Goal: Task Accomplishment & Management: Use online tool/utility

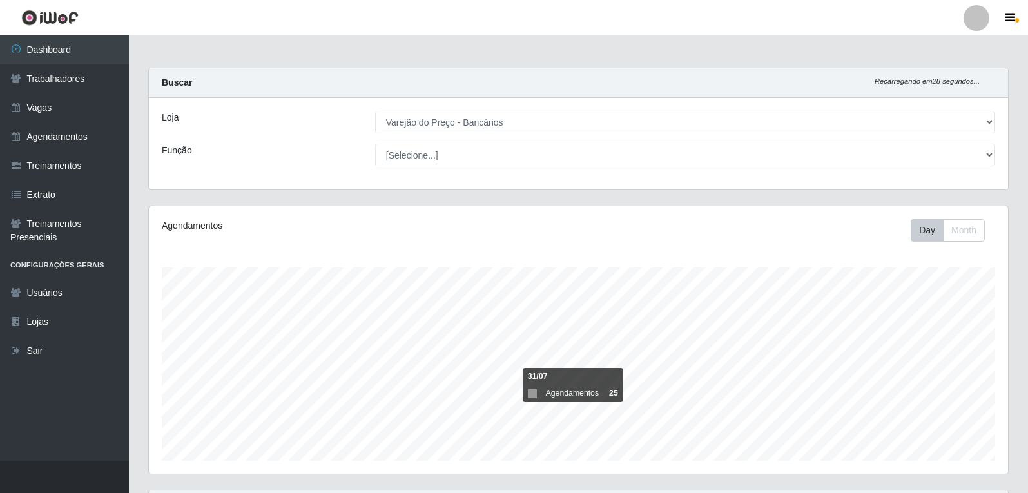
select select "157"
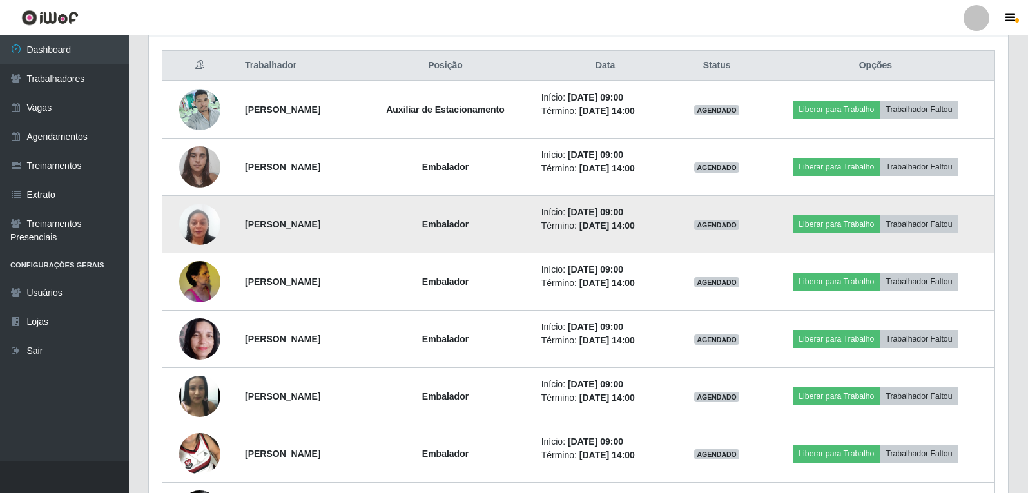
scroll to position [492, 0]
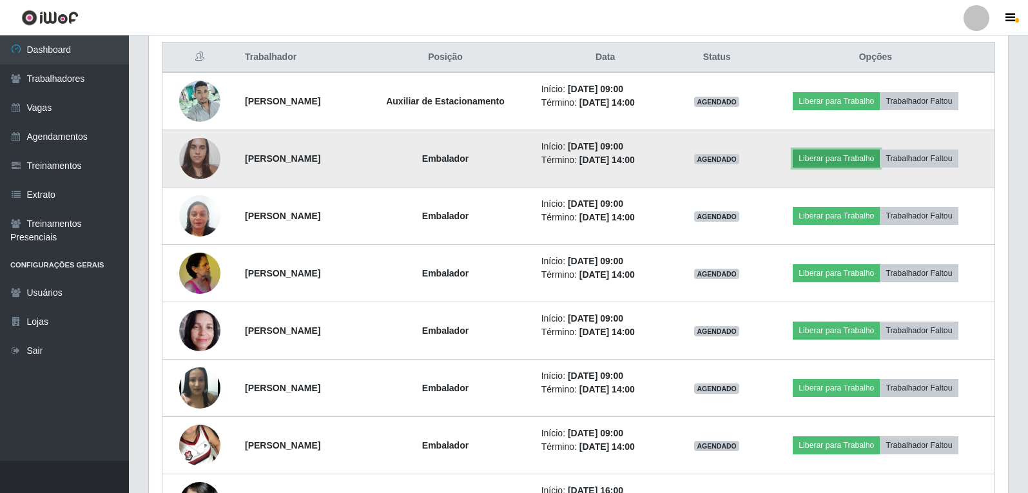
click at [857, 159] on button "Liberar para Trabalho" at bounding box center [836, 159] width 87 height 18
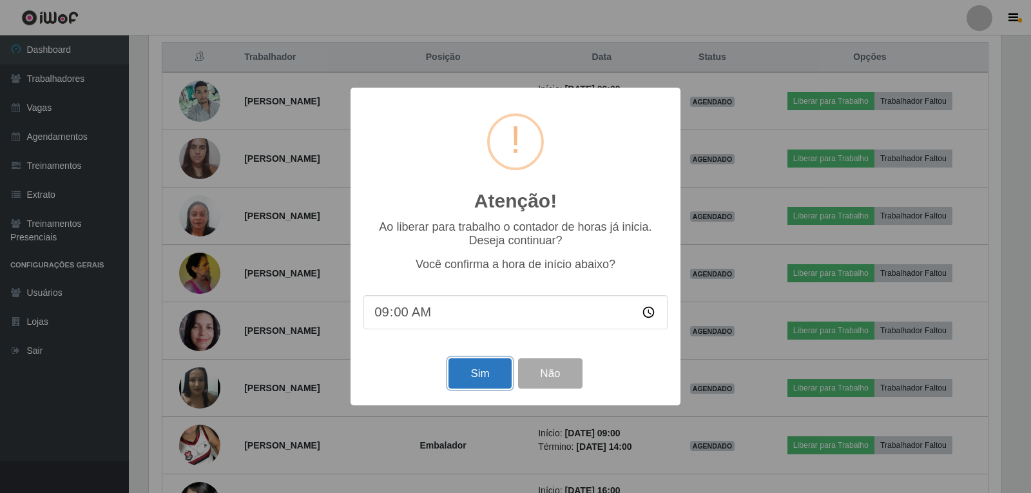
click at [472, 378] on button "Sim" at bounding box center [480, 373] width 63 height 30
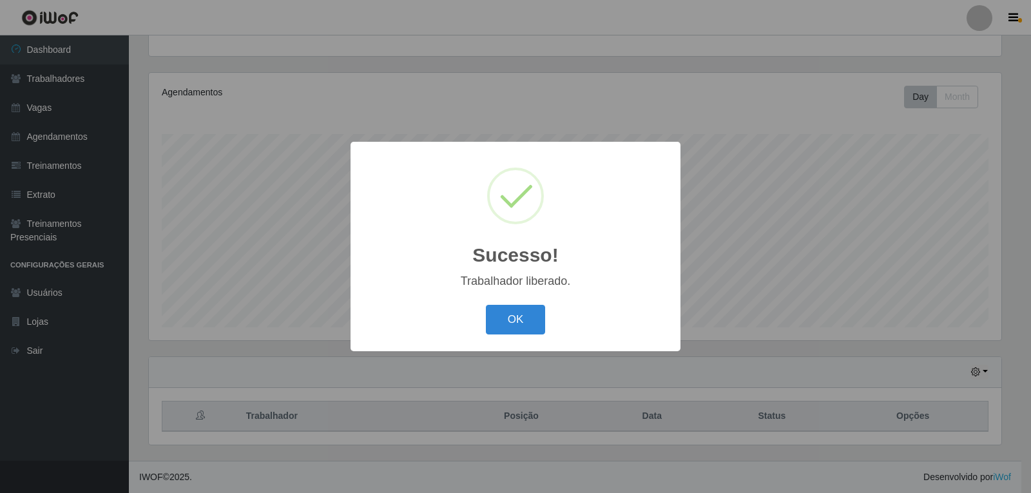
drag, startPoint x: 507, startPoint y: 328, endPoint x: 521, endPoint y: 332, distance: 14.7
click at [510, 331] on button "OK" at bounding box center [516, 320] width 60 height 30
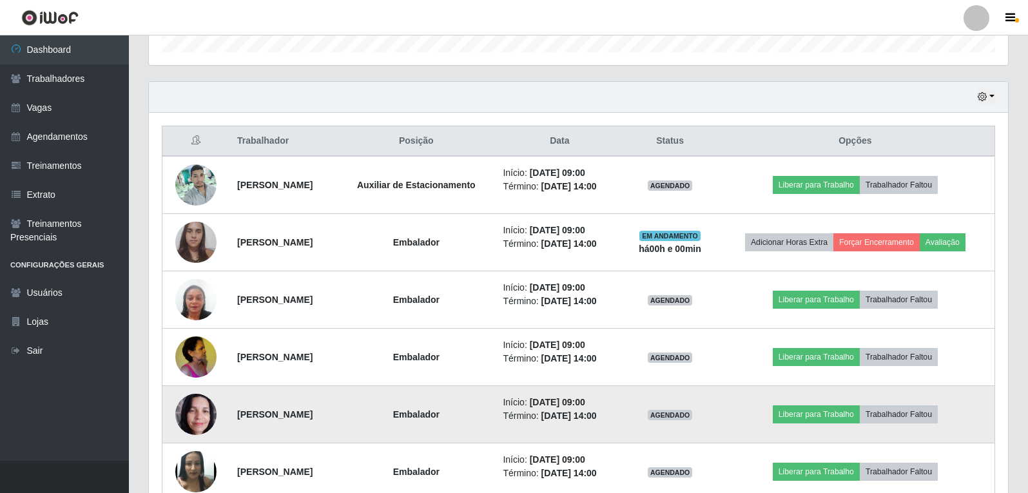
scroll to position [456, 0]
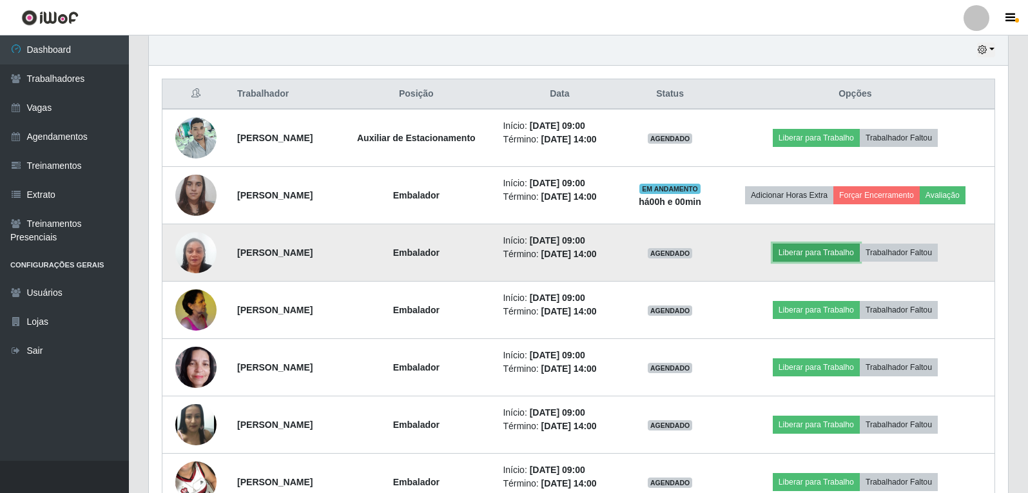
click at [830, 258] on button "Liberar para Trabalho" at bounding box center [816, 253] width 87 height 18
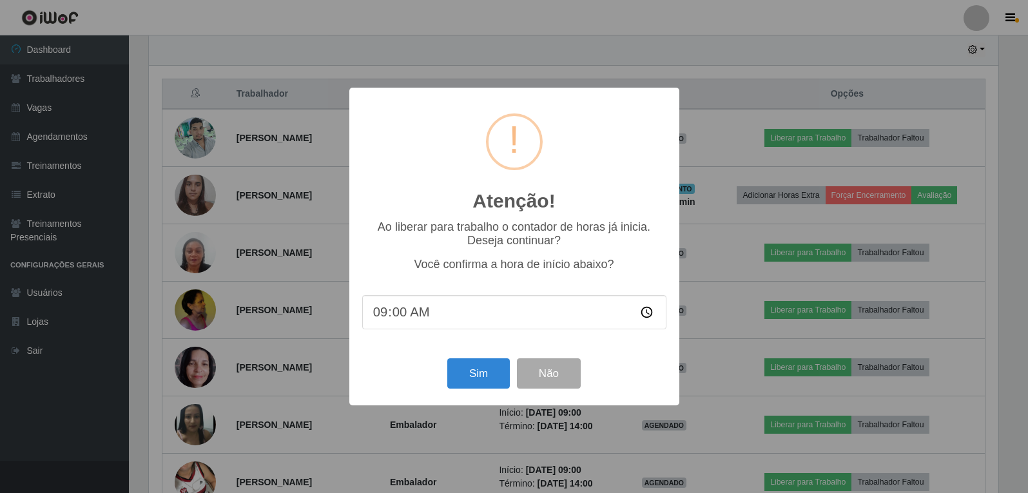
scroll to position [267, 853]
click at [479, 383] on button "Sim" at bounding box center [480, 373] width 63 height 30
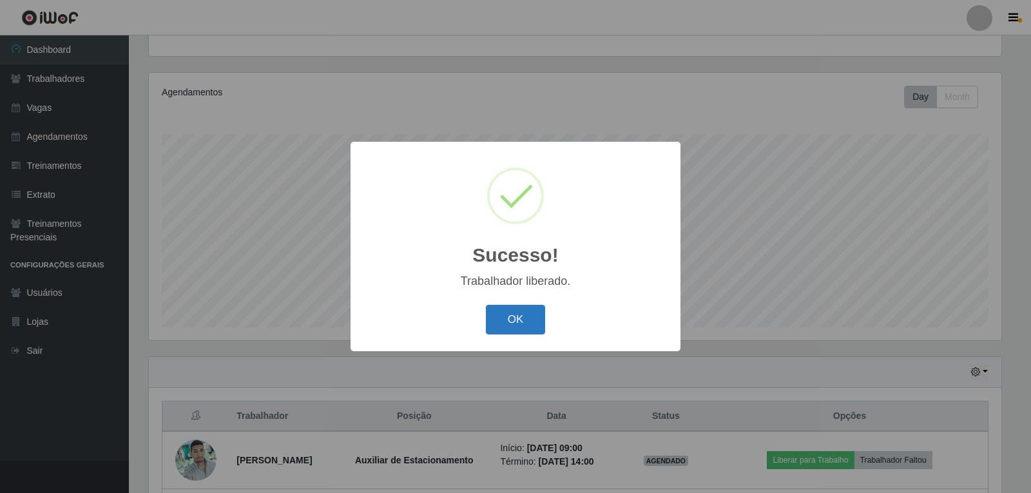
click at [517, 324] on button "OK" at bounding box center [516, 320] width 60 height 30
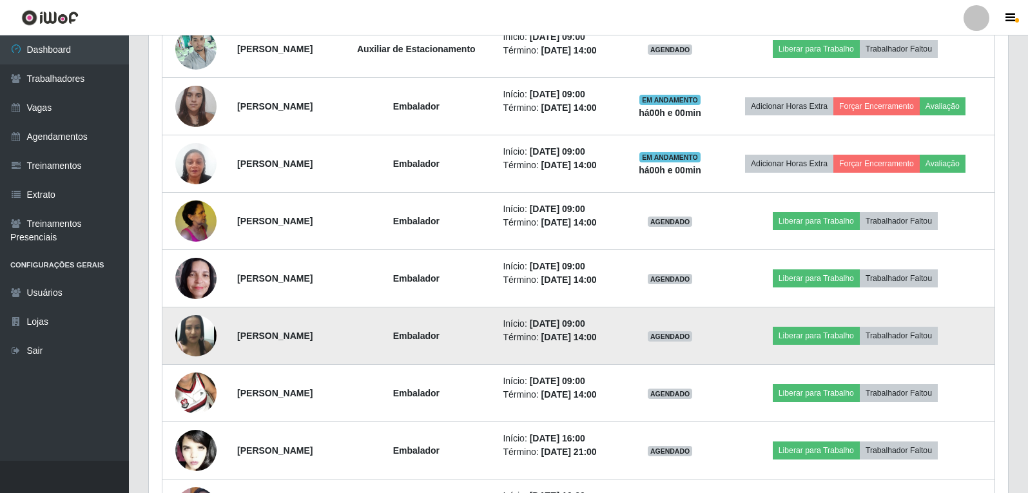
scroll to position [585, 0]
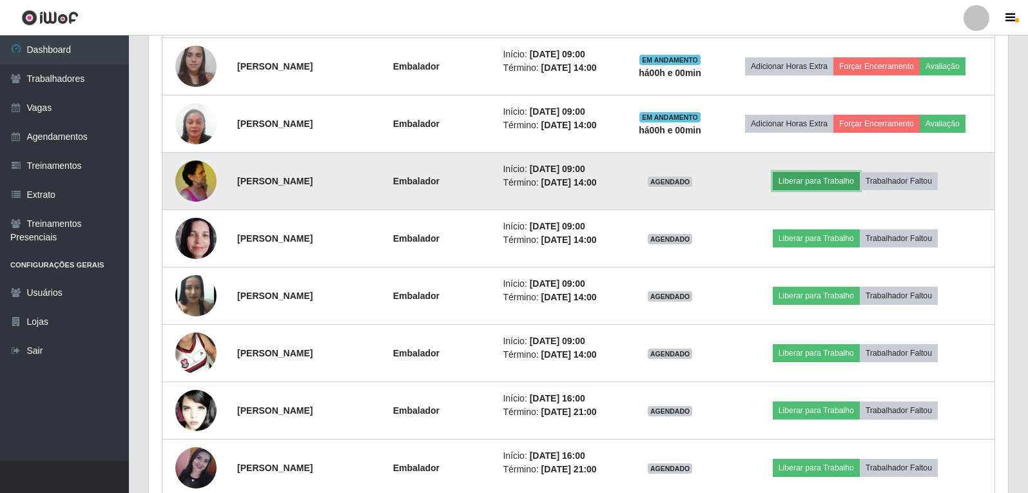
click at [815, 177] on button "Liberar para Trabalho" at bounding box center [816, 181] width 87 height 18
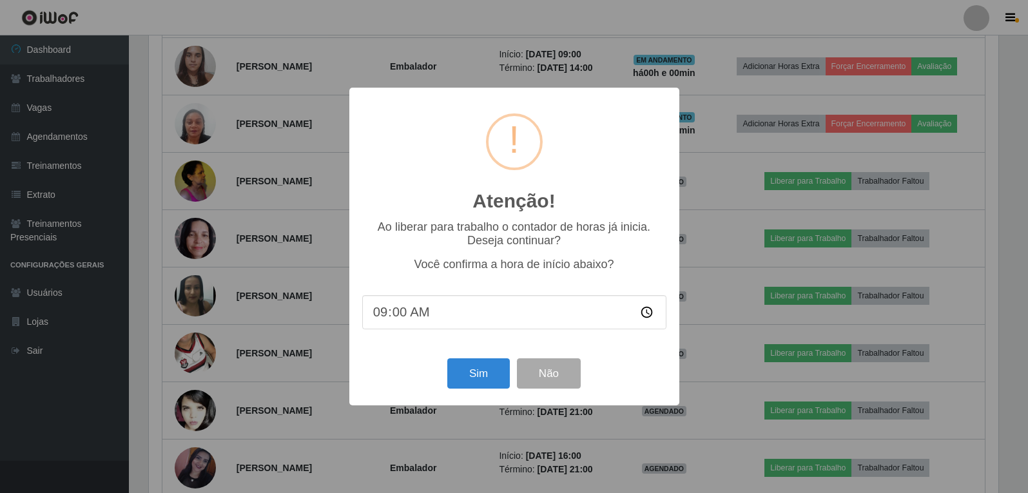
scroll to position [267, 853]
click at [487, 371] on button "Sim" at bounding box center [480, 373] width 63 height 30
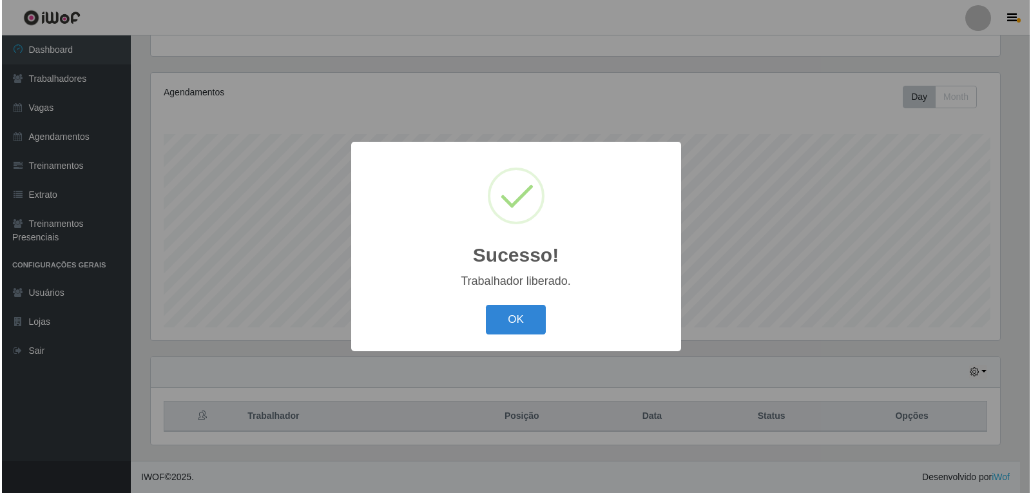
scroll to position [0, 0]
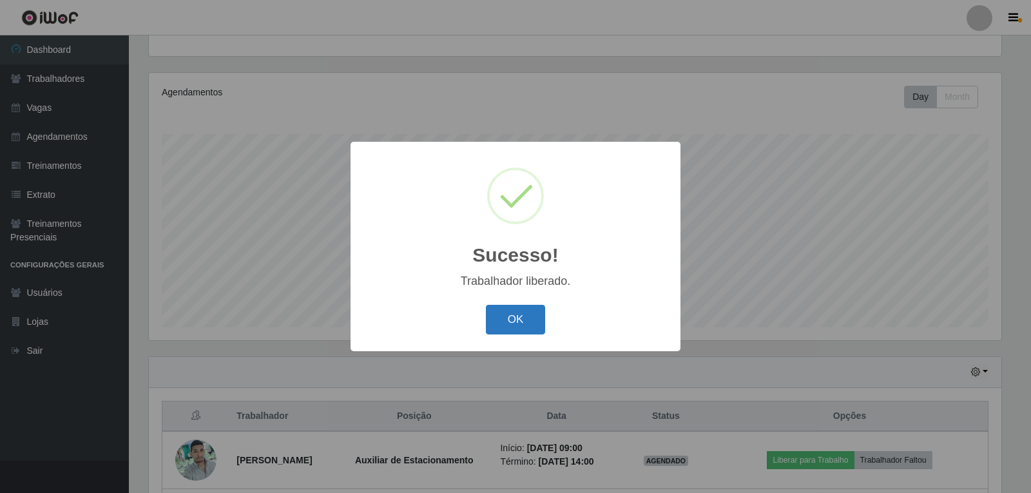
click at [516, 329] on button "OK" at bounding box center [516, 320] width 60 height 30
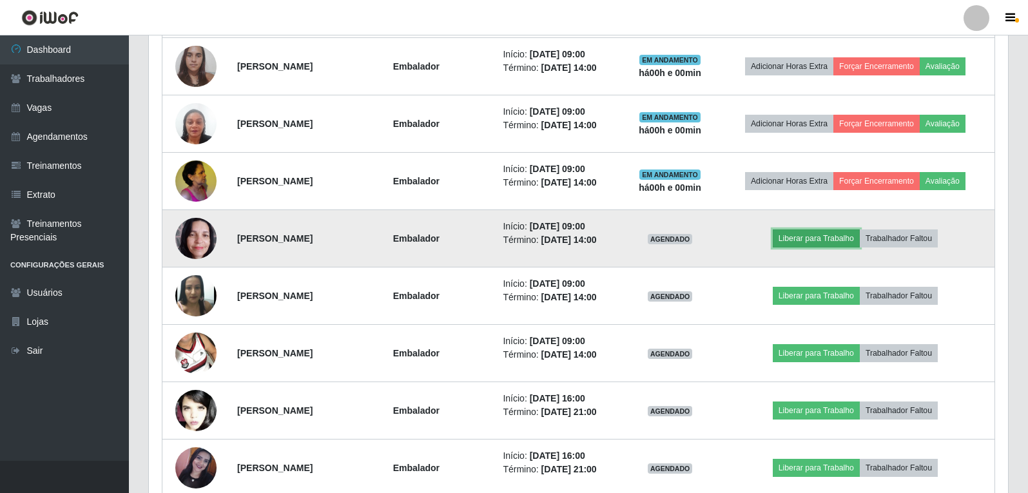
click at [820, 239] on button "Liberar para Trabalho" at bounding box center [816, 238] width 87 height 18
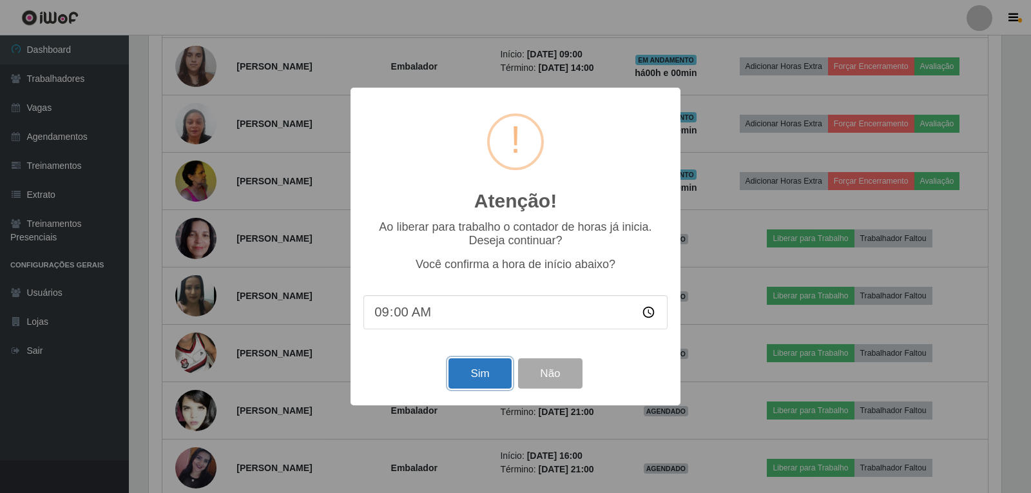
click at [472, 378] on button "Sim" at bounding box center [480, 373] width 63 height 30
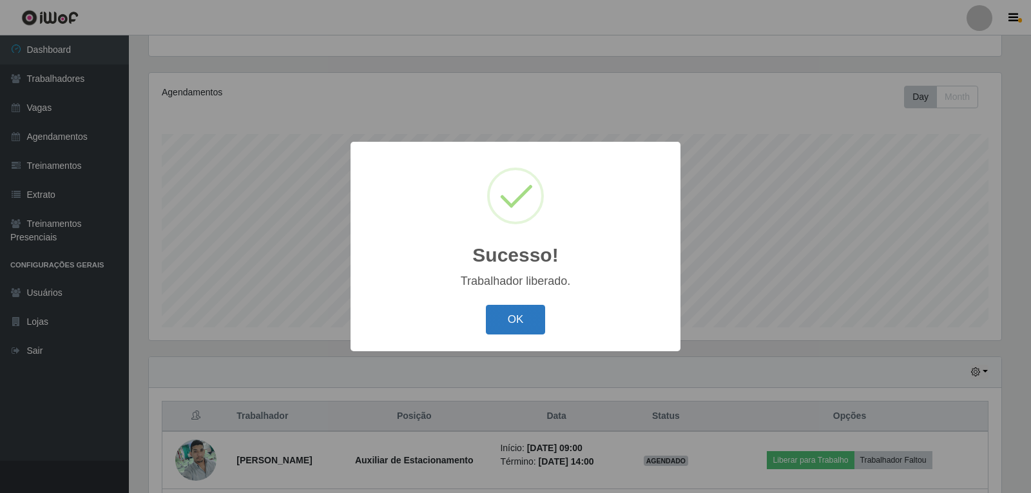
click at [499, 328] on button "OK" at bounding box center [516, 320] width 60 height 30
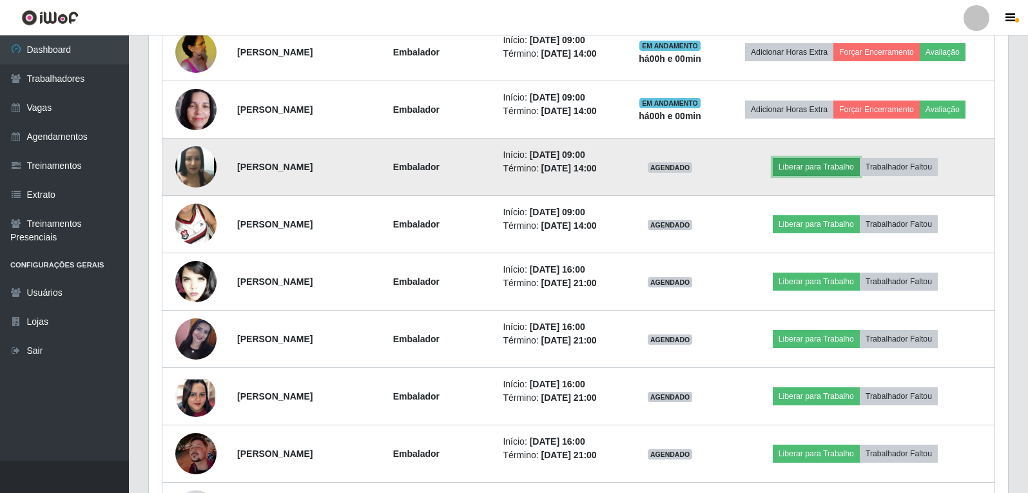
click at [829, 168] on button "Liberar para Trabalho" at bounding box center [816, 167] width 87 height 18
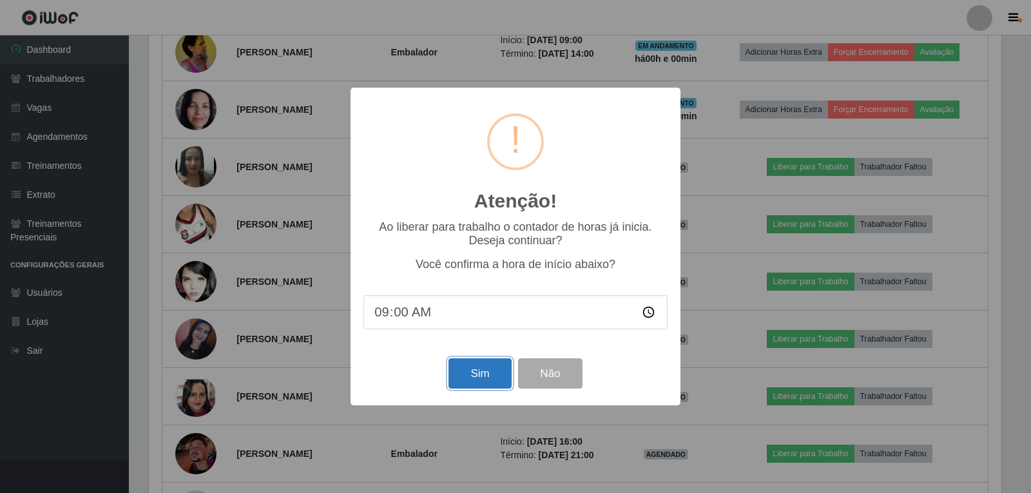
click at [495, 377] on button "Sim" at bounding box center [480, 373] width 63 height 30
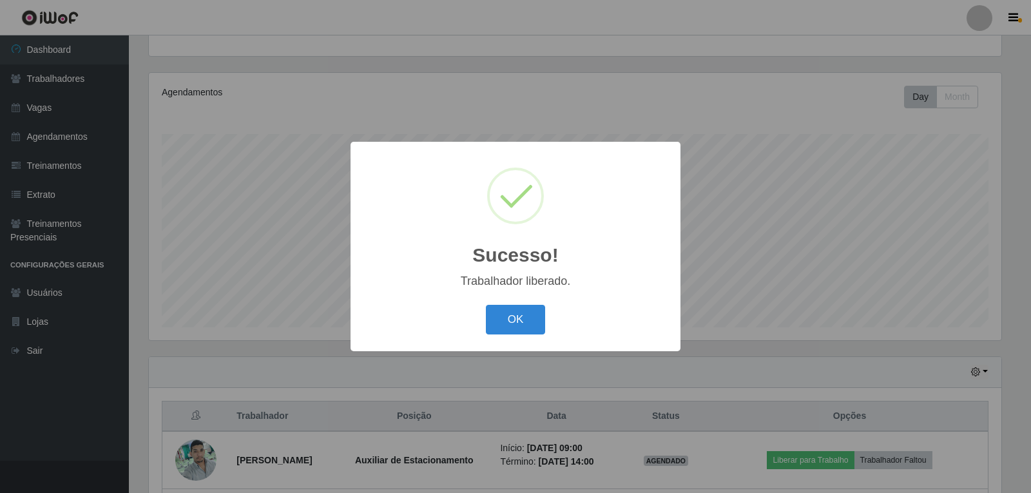
click at [528, 304] on div "OK Cancel" at bounding box center [515, 319] width 304 height 37
click at [520, 323] on button "OK" at bounding box center [516, 320] width 60 height 30
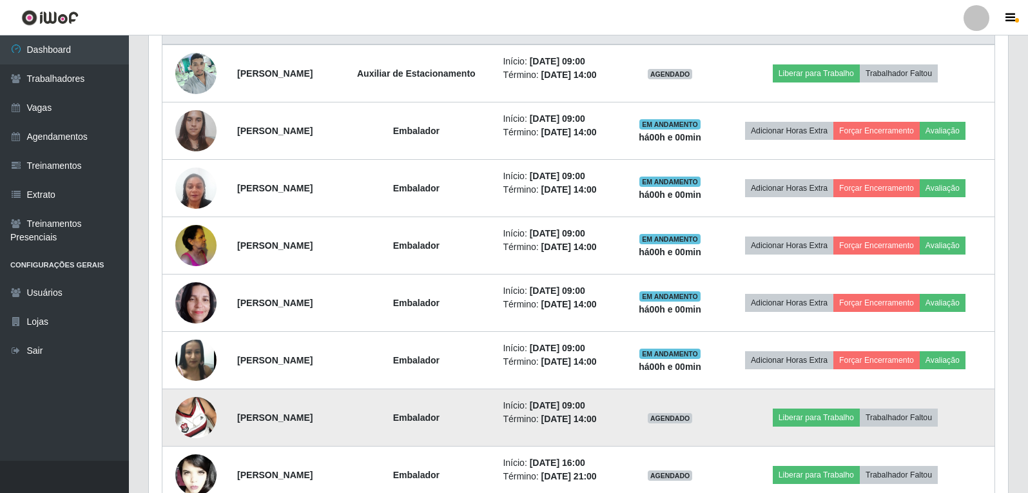
click at [185, 422] on img at bounding box center [195, 417] width 41 height 73
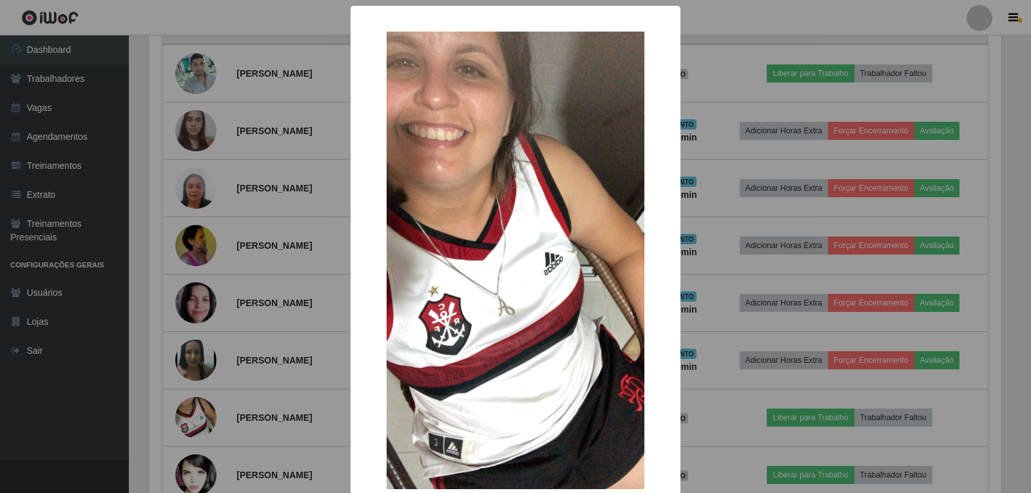
click at [202, 416] on div "× OK Cancel" at bounding box center [515, 246] width 1031 height 493
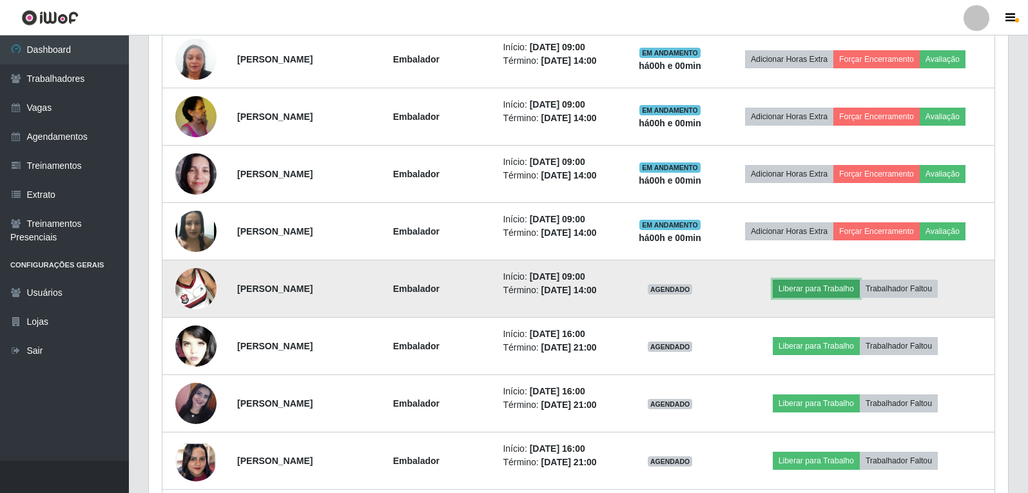
click at [829, 298] on button "Liberar para Trabalho" at bounding box center [816, 289] width 87 height 18
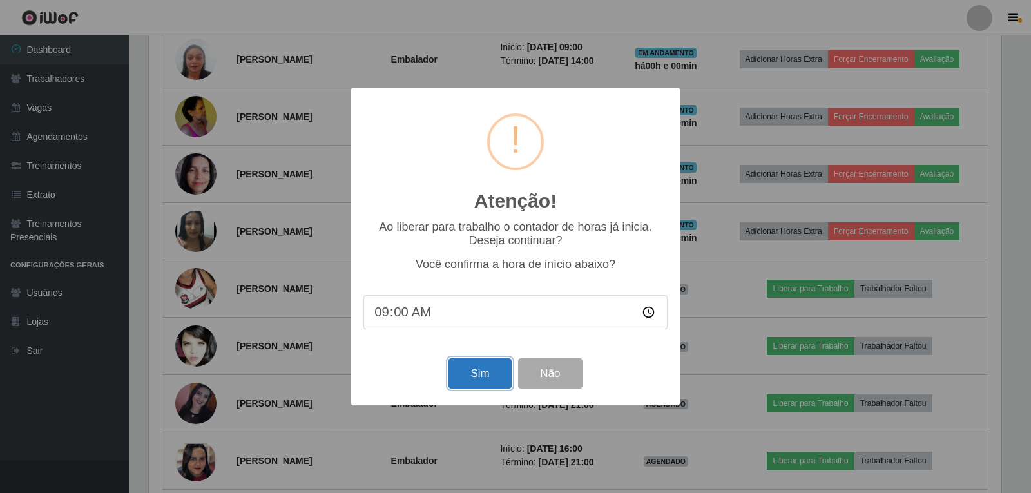
click at [478, 380] on button "Sim" at bounding box center [480, 373] width 63 height 30
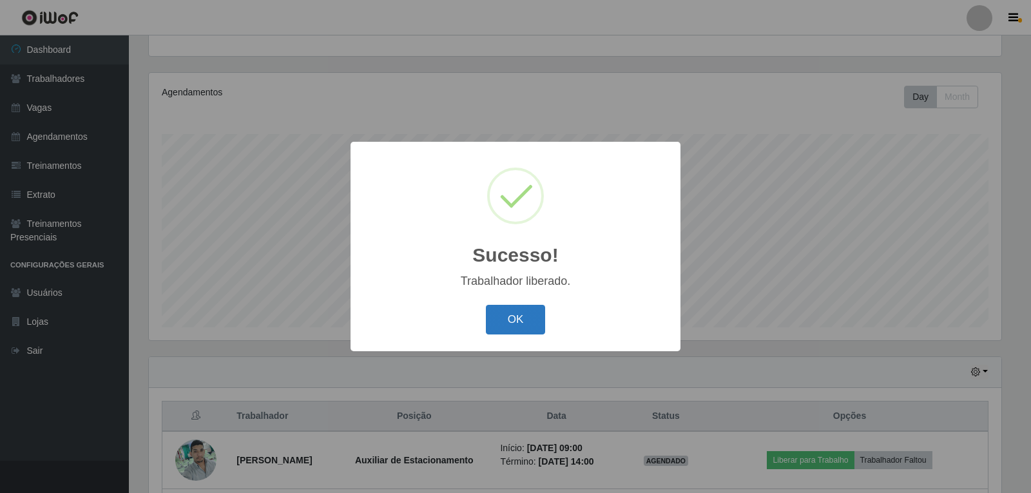
drag, startPoint x: 481, startPoint y: 322, endPoint x: 527, endPoint y: 324, distance: 45.8
click at [487, 324] on div "OK Cancel" at bounding box center [515, 319] width 304 height 37
click at [516, 325] on button "OK" at bounding box center [516, 320] width 60 height 30
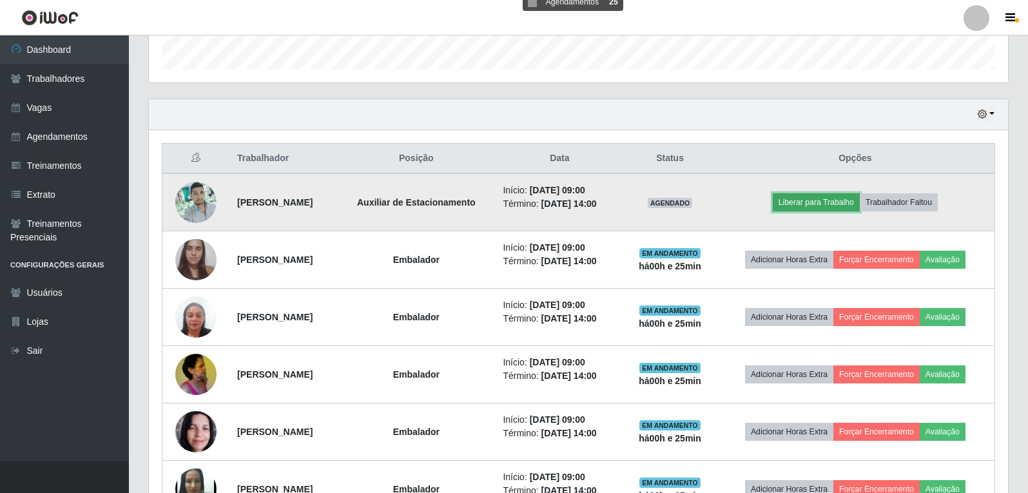
click at [833, 204] on button "Liberar para Trabalho" at bounding box center [816, 202] width 87 height 18
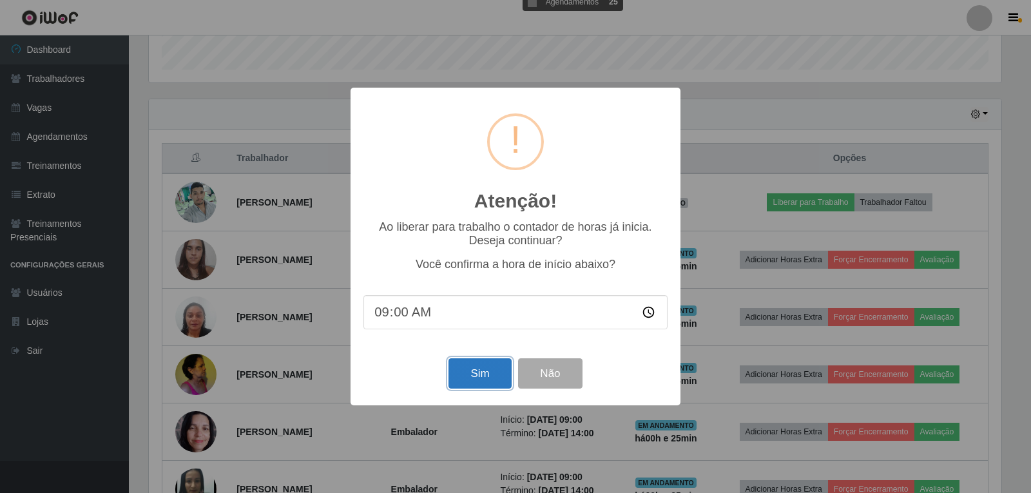
click at [474, 381] on button "Sim" at bounding box center [480, 373] width 63 height 30
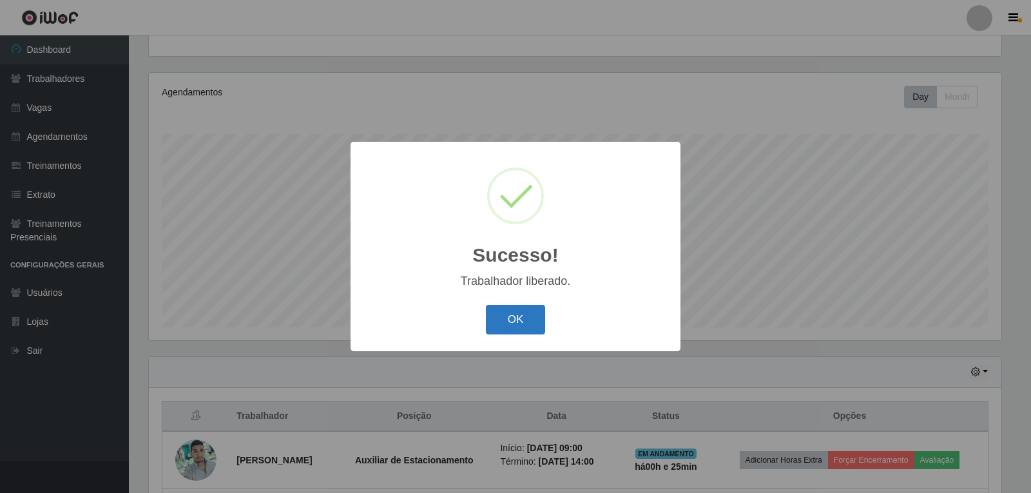
click at [530, 309] on button "OK" at bounding box center [516, 320] width 60 height 30
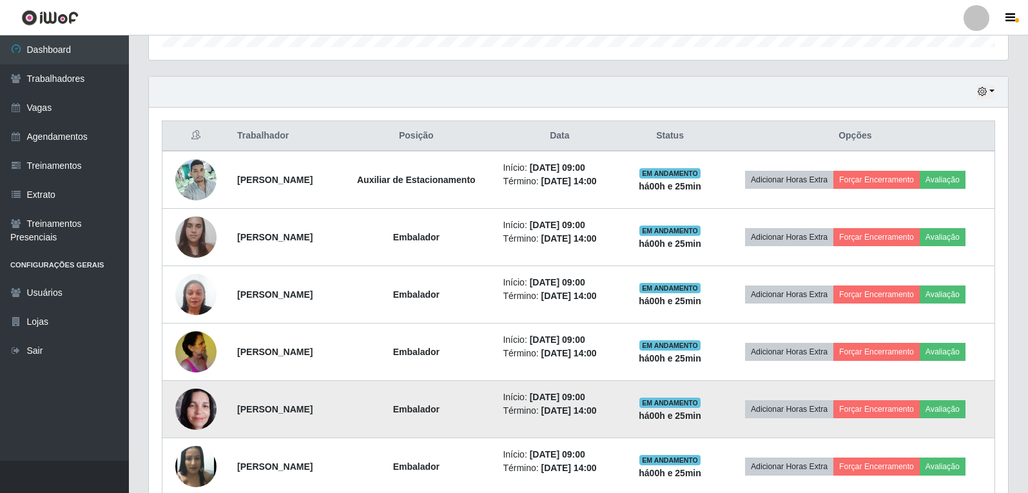
scroll to position [391, 0]
